Goal: Find specific page/section: Find specific page/section

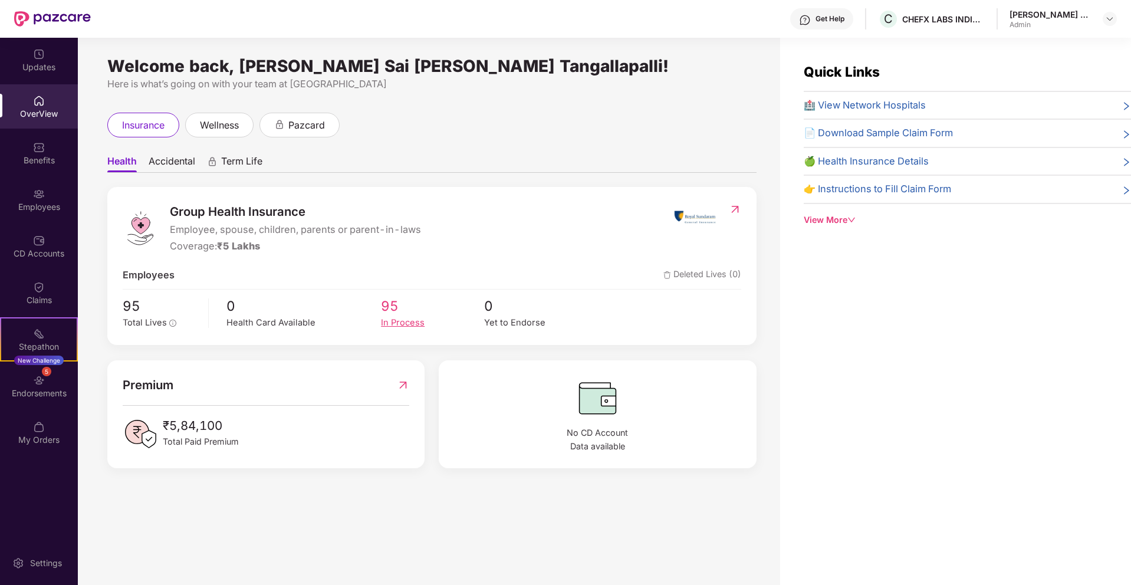
click at [392, 307] on span "95" at bounding box center [432, 305] width 103 height 21
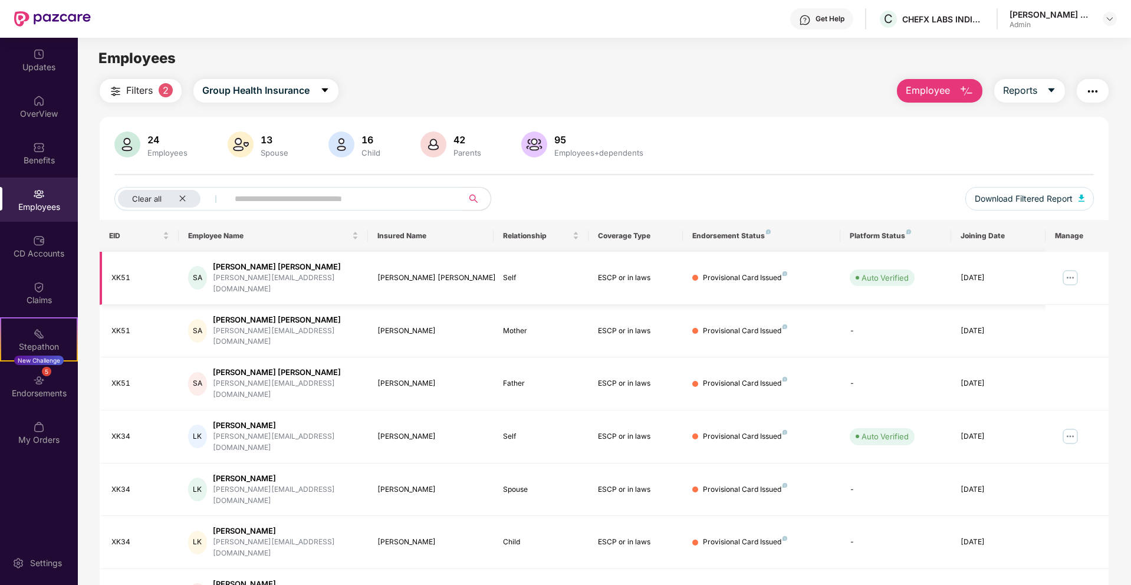
click at [756, 275] on div "Provisional Card Issued" at bounding box center [745, 277] width 84 height 11
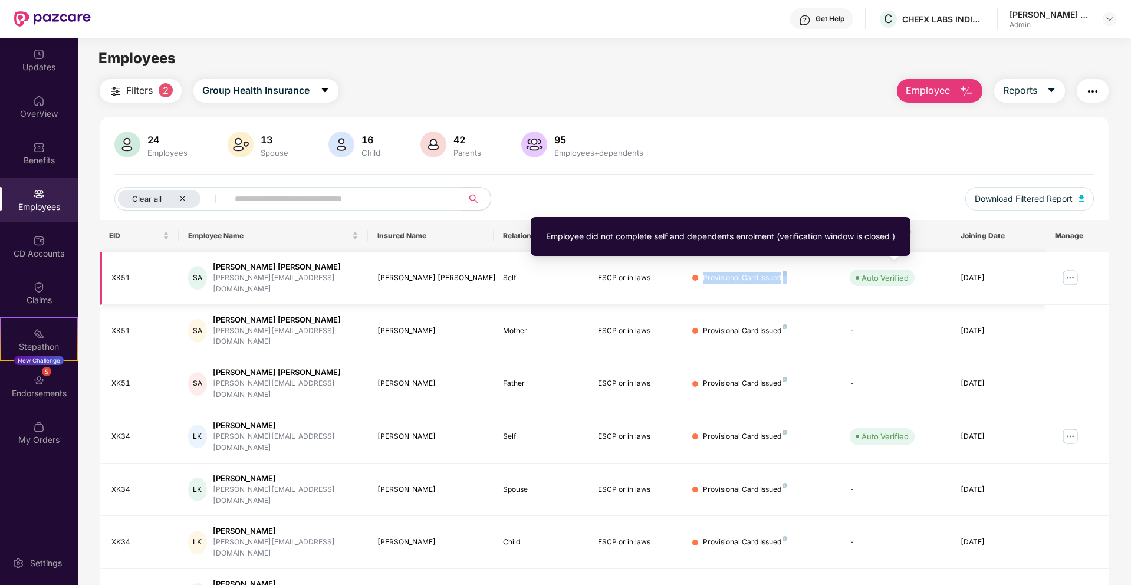
click at [889, 275] on div "Auto Verified" at bounding box center [885, 278] width 47 height 12
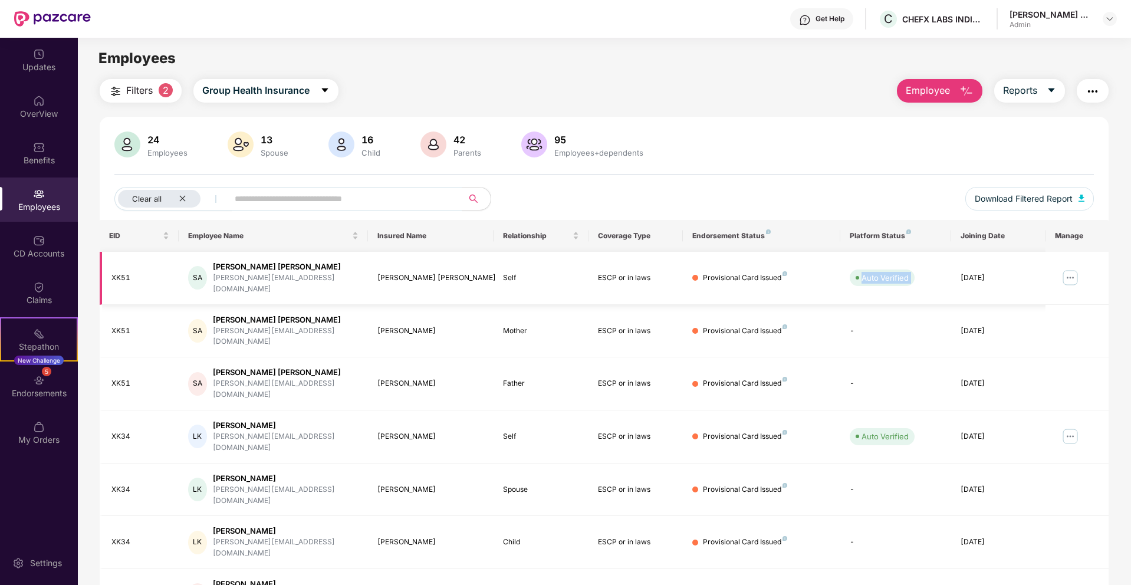
click at [1066, 272] on img at bounding box center [1070, 277] width 19 height 19
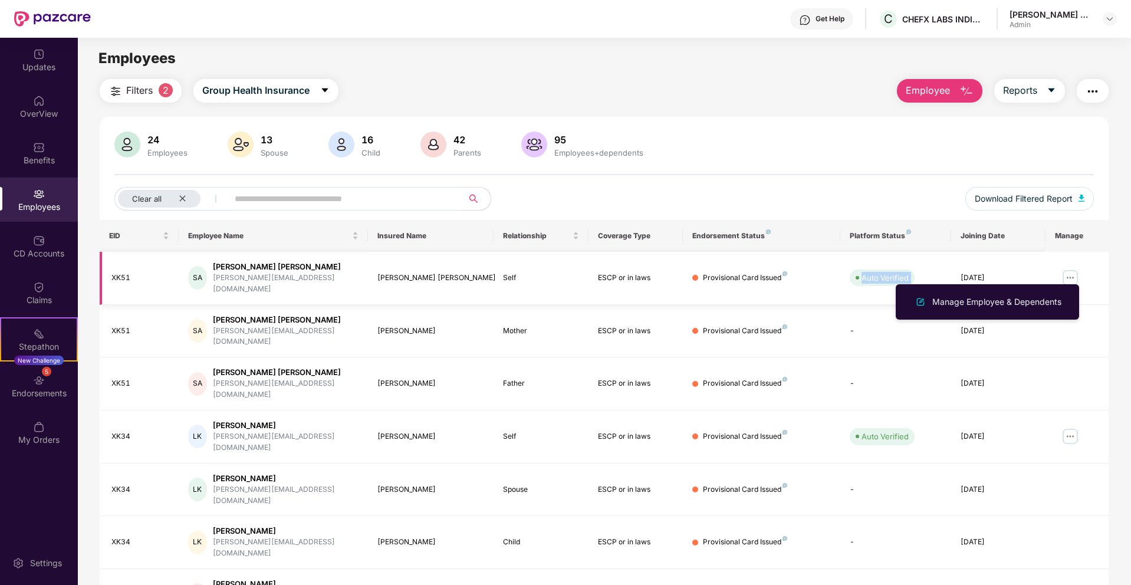
click at [1046, 274] on td at bounding box center [1077, 278] width 63 height 53
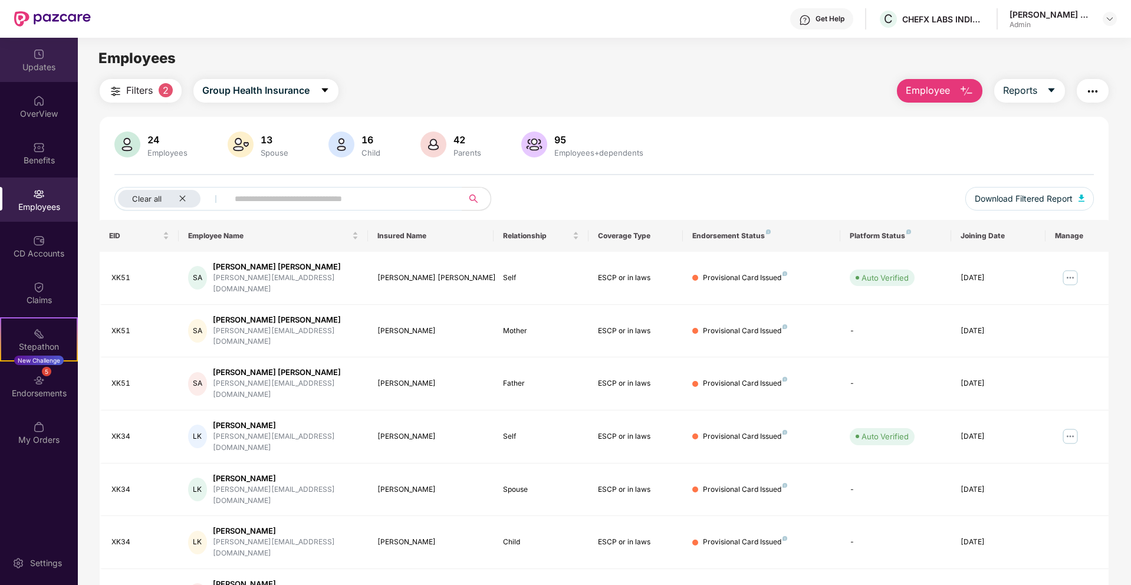
click at [28, 52] on div "Updates" at bounding box center [39, 60] width 78 height 44
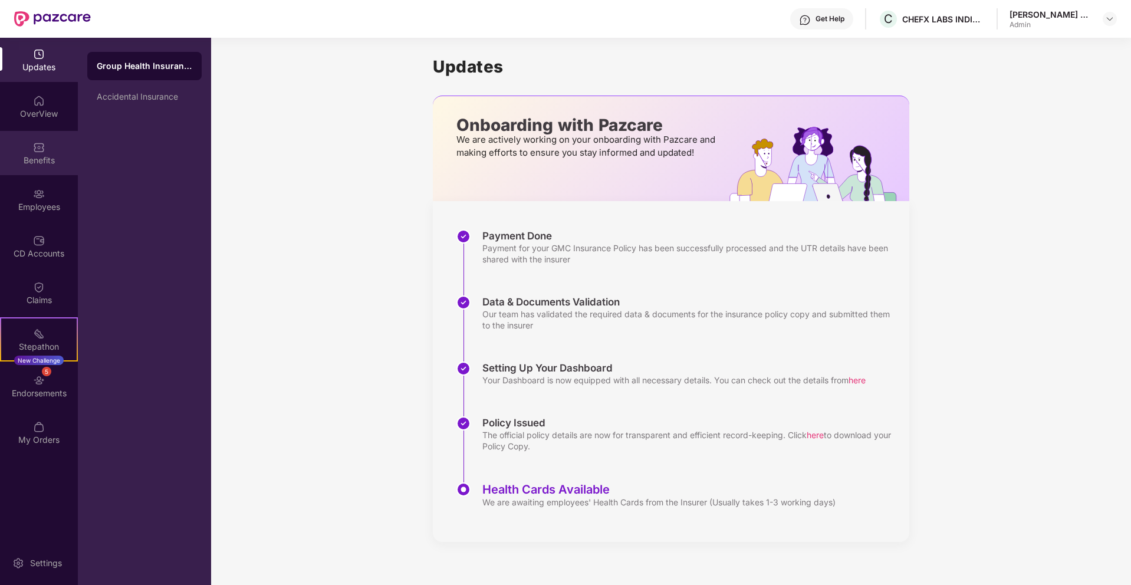
click at [42, 160] on div "Benefits" at bounding box center [39, 161] width 78 height 12
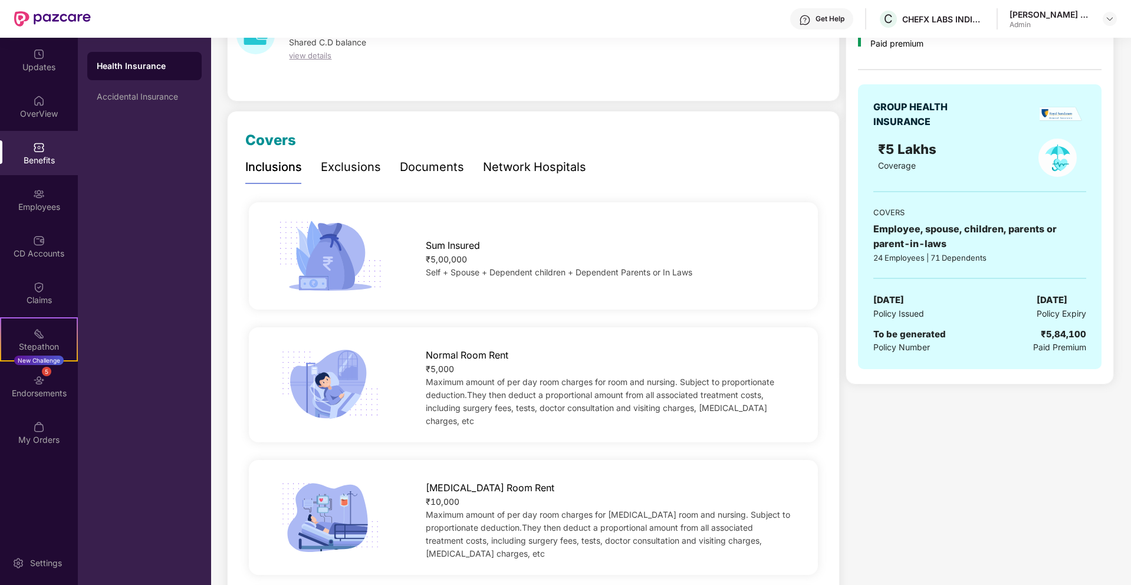
scroll to position [82, 0]
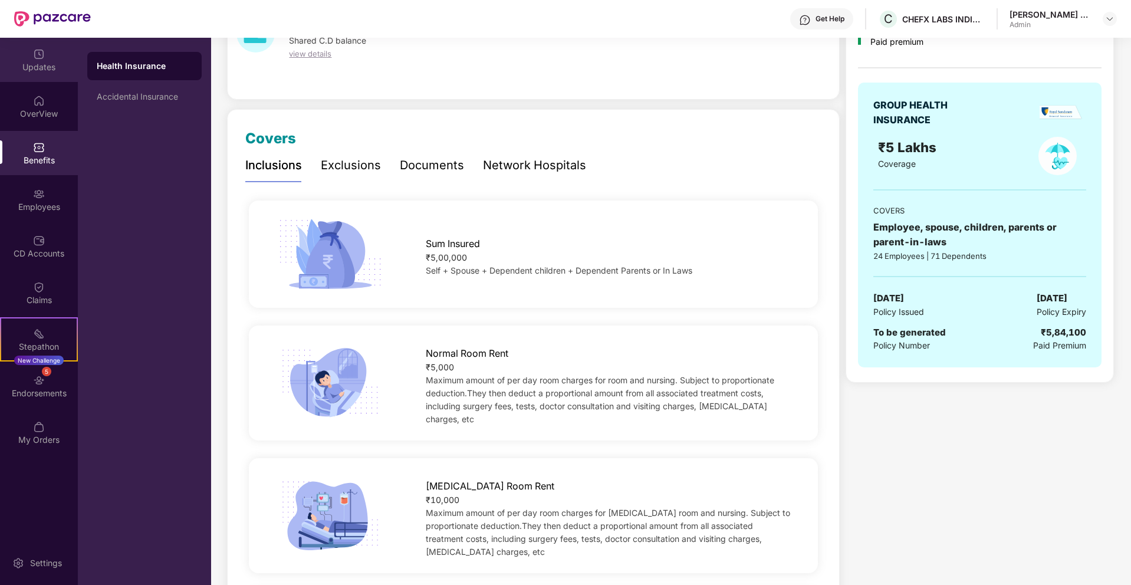
click at [36, 57] on img at bounding box center [39, 54] width 12 height 12
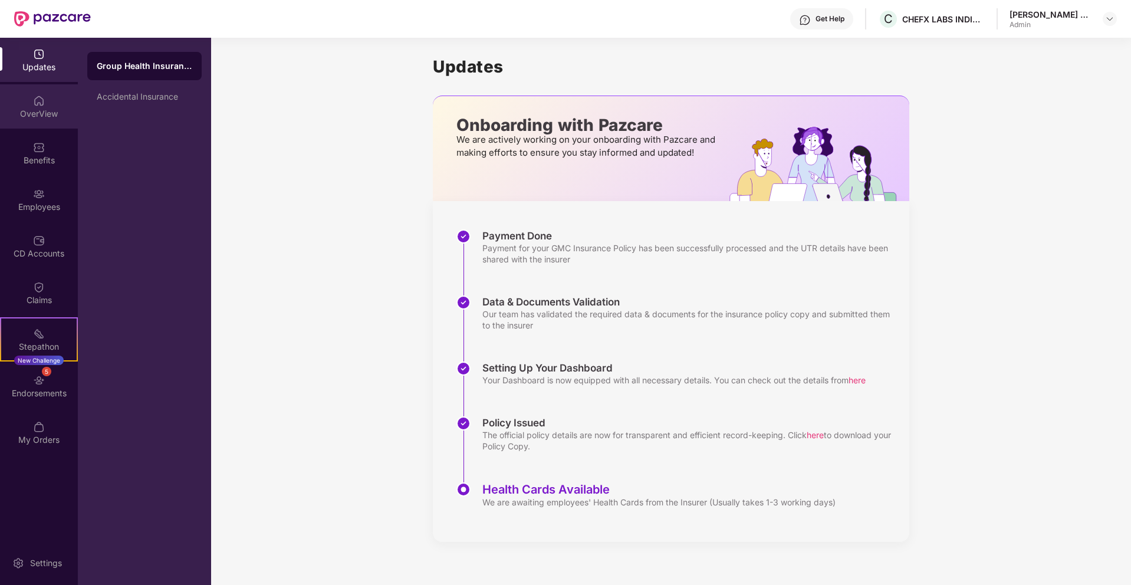
click at [46, 114] on div "OverView" at bounding box center [39, 114] width 78 height 12
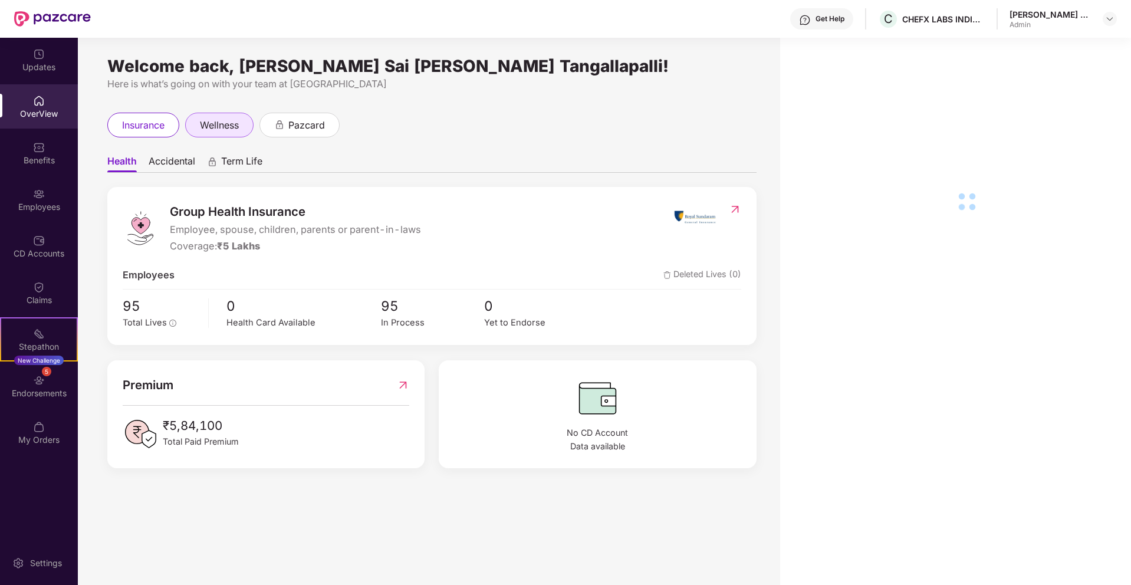
click at [219, 132] on span "wellness" at bounding box center [219, 125] width 39 height 15
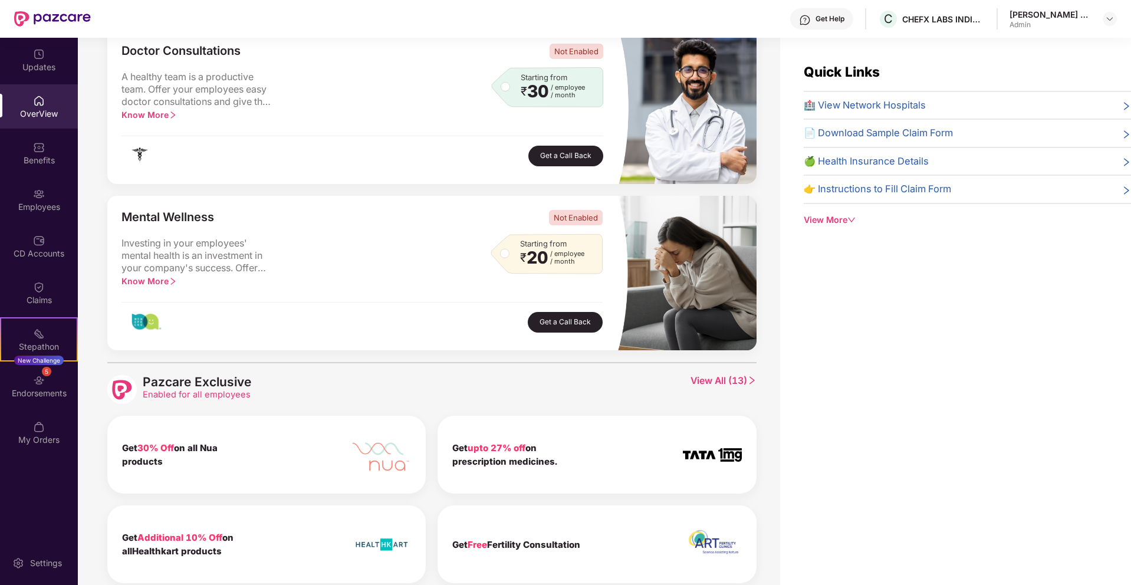
scroll to position [389, 0]
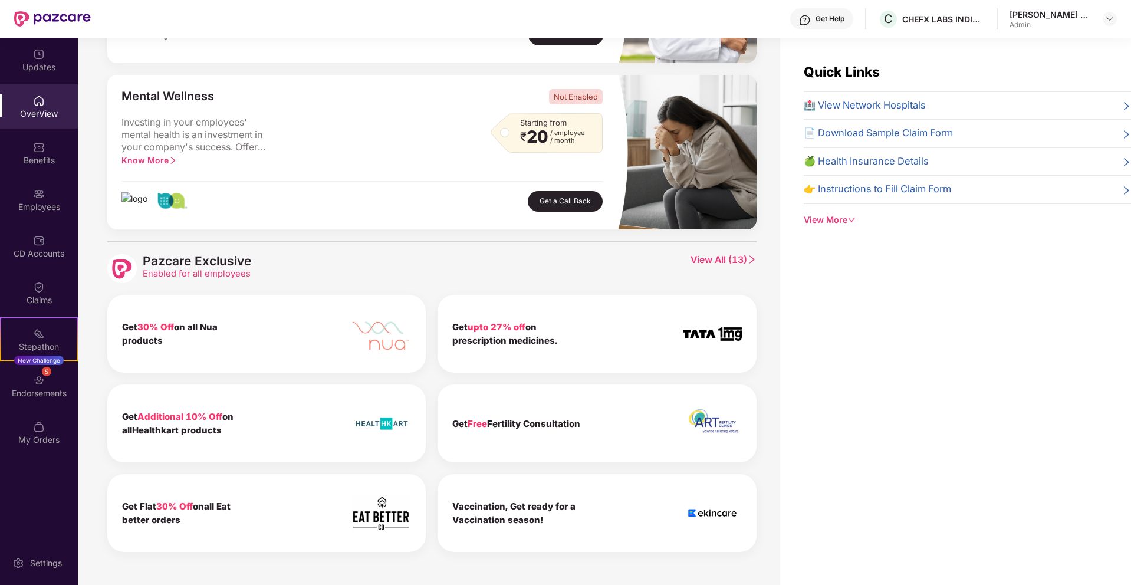
click at [714, 265] on span "View All ( 13 )" at bounding box center [724, 268] width 66 height 29
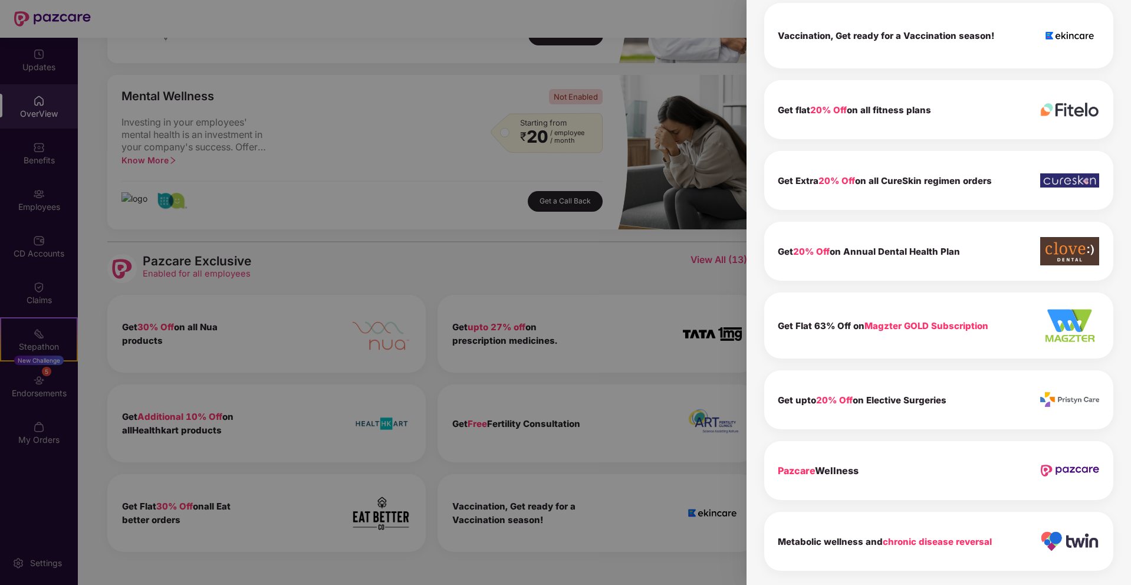
scroll to position [0, 0]
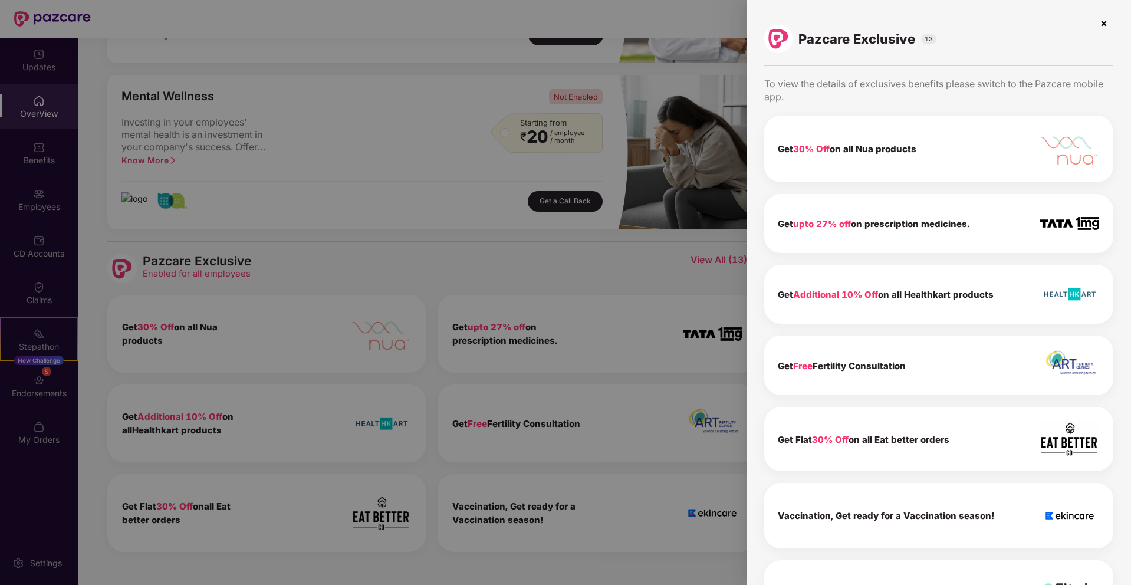
click at [1103, 27] on img at bounding box center [1104, 23] width 19 height 19
